Goal: Task Accomplishment & Management: Complete application form

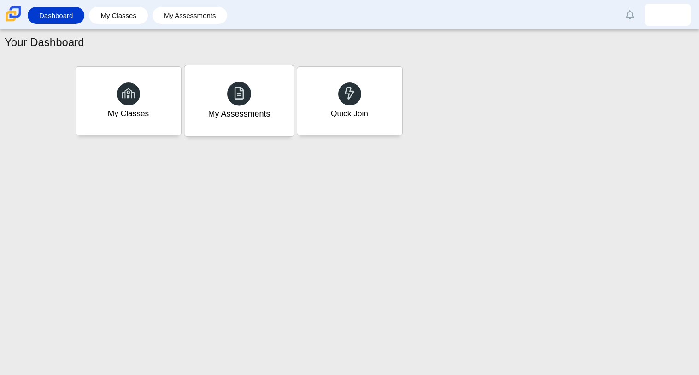
click at [252, 92] on div "My Assessments" at bounding box center [238, 100] width 109 height 71
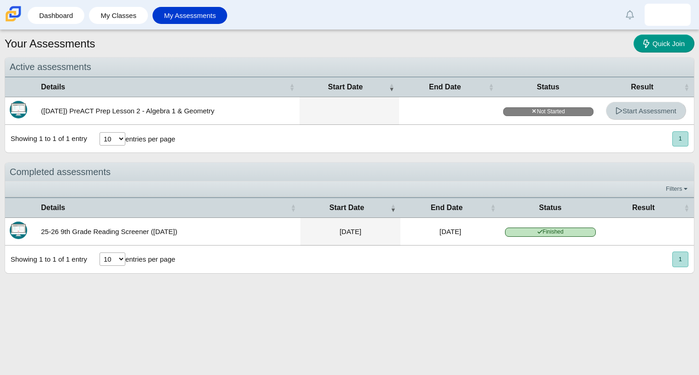
click at [616, 112] on use at bounding box center [619, 110] width 6 height 7
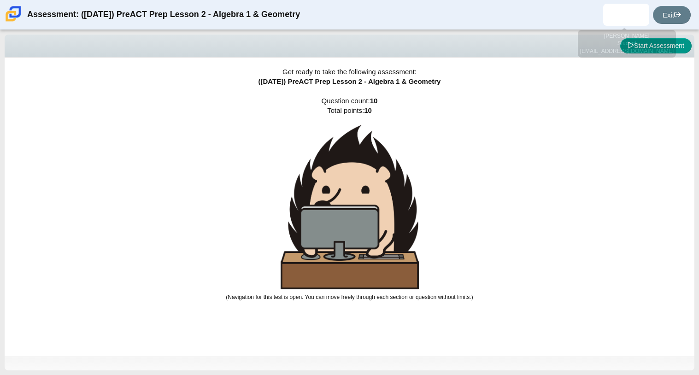
click at [635, 28] on div "Assessment: (9/29/25) PreACT Prep Lesson 2 - Algebra 1 & Geometry Exit" at bounding box center [349, 14] width 699 height 29
click at [642, 43] on button "Start Assessment" at bounding box center [655, 46] width 71 height 16
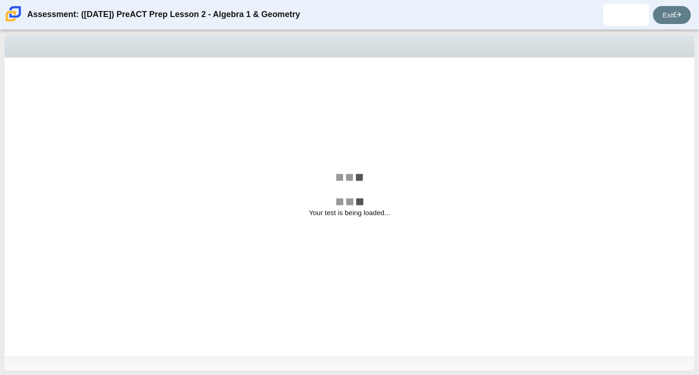
select select "bbf5d072-3e0b-44c4-9a12-6e7c9033f65b"
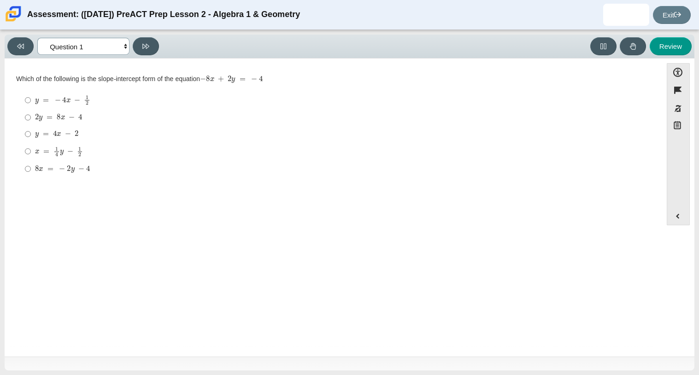
click at [123, 47] on select "Questions Question 1 Question 2 Question 3 Question 4 Question 5 Question 6 Que…" at bounding box center [83, 46] width 92 height 17
click at [680, 226] on div "Accessibility options Close Color scheme Font size Zoom Change the background a…" at bounding box center [349, 206] width 680 height 287
click at [680, 221] on button "Expand menu" at bounding box center [678, 216] width 22 height 18
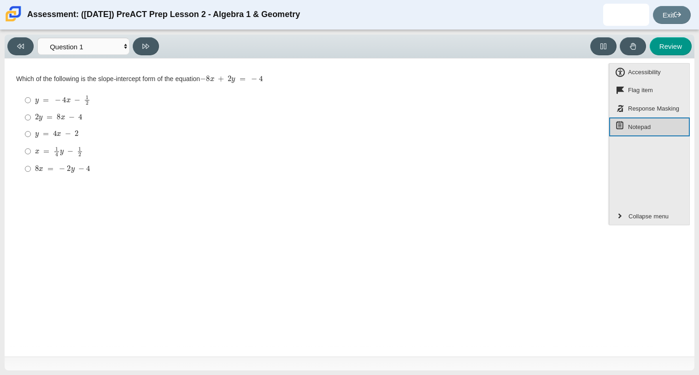
click at [639, 120] on button "Notepad" at bounding box center [649, 126] width 81 height 19
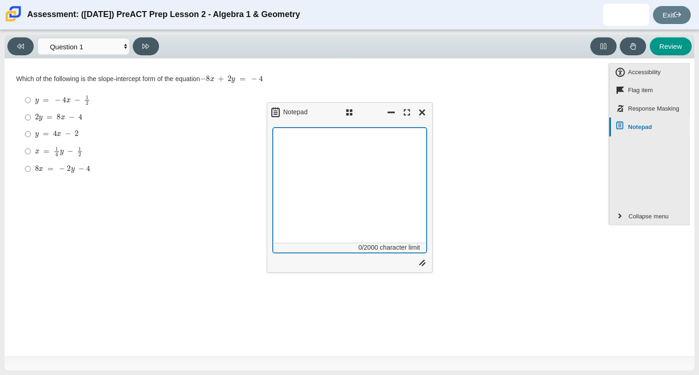
click at [344, 135] on div "Notepad 0/2000 character limit" at bounding box center [350, 187] width 166 height 170
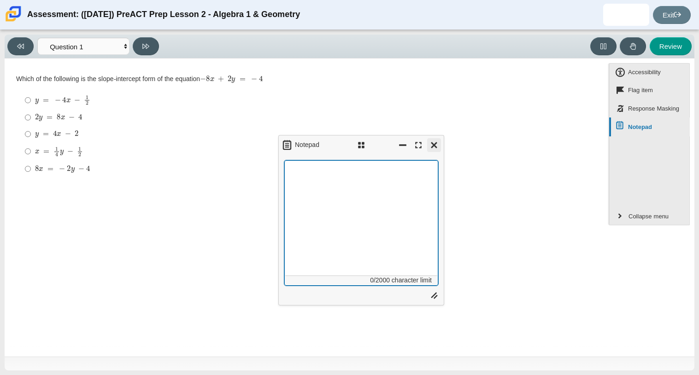
click at [431, 146] on button "Close" at bounding box center [434, 145] width 14 height 14
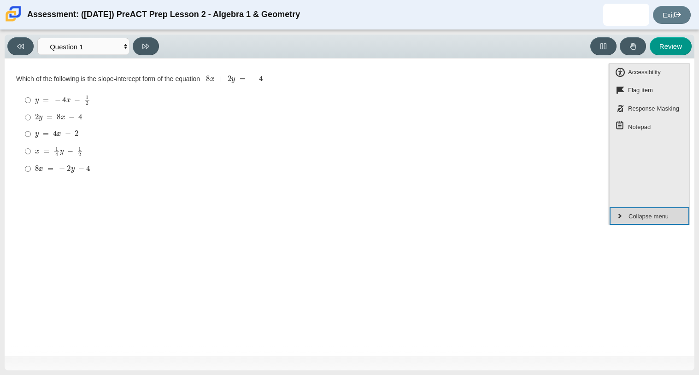
click at [641, 219] on span "Collapse menu" at bounding box center [648, 217] width 43 height 12
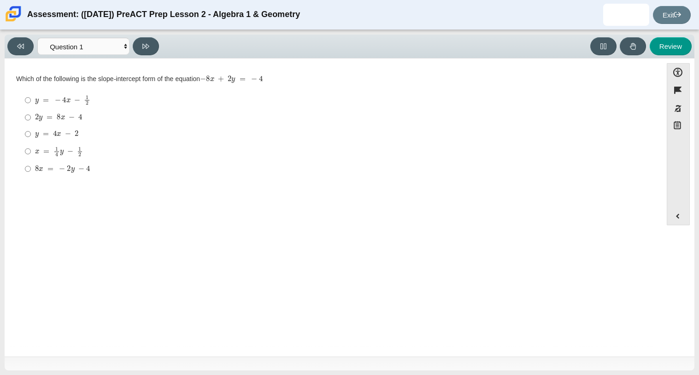
click at [77, 136] on mjx-c "Assessment items" at bounding box center [77, 133] width 4 height 5
click at [31, 137] on input "y = 4 x − 2 y = 4 x − 2" at bounding box center [28, 134] width 6 height 17
radio input "true"
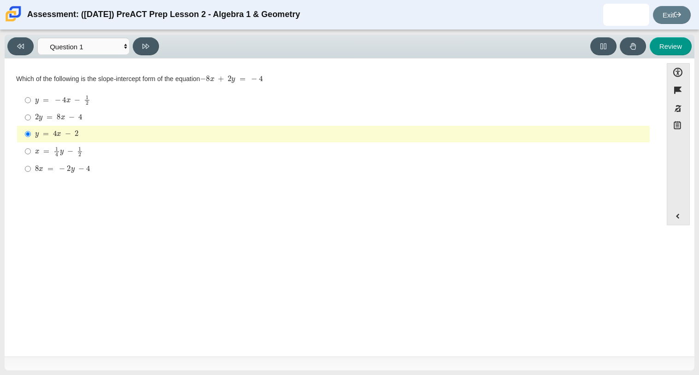
click at [159, 53] on div "Viewing Question 1 of 10 in Pacing Mode Questions Question 1 Question 2 Questio…" at bounding box center [84, 46] width 155 height 18
click at [153, 51] on button at bounding box center [146, 46] width 26 height 18
select select "ed62e223-81bd-4cbf-ab48-ab975844bd1f"
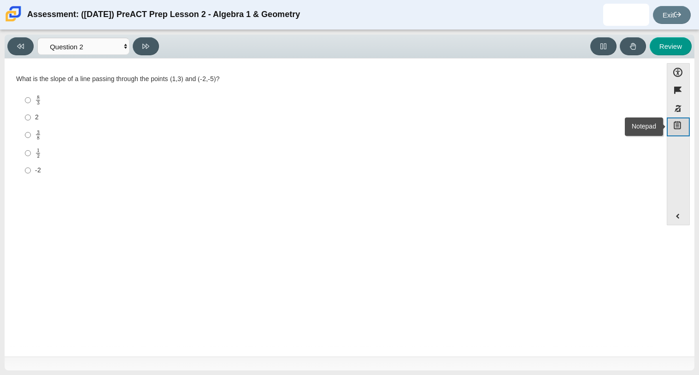
click at [674, 126] on use "Notepad" at bounding box center [677, 125] width 7 height 8
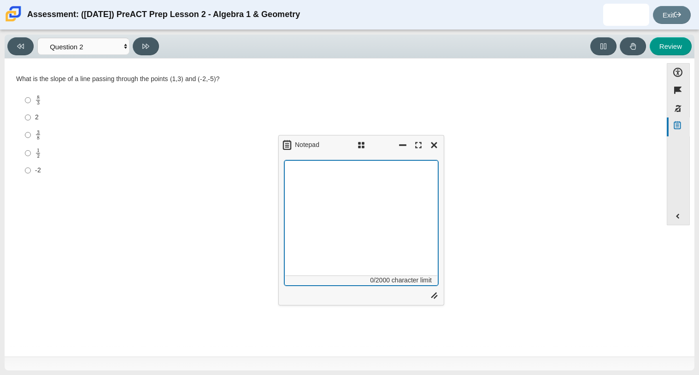
click at [306, 187] on textarea "Assessment items" at bounding box center [361, 222] width 154 height 125
click at [307, 183] on textarea "Assessment items" at bounding box center [361, 222] width 154 height 125
type textarea "j"
type textarea "9"
type textarea "3-5=-2 1-2=-1"
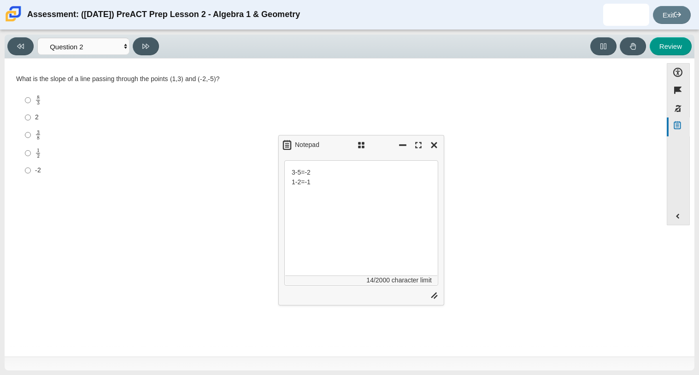
click at [32, 119] on label "2 2" at bounding box center [333, 117] width 631 height 17
click at [31, 119] on input "2 2" at bounding box center [28, 117] width 6 height 17
radio input "true"
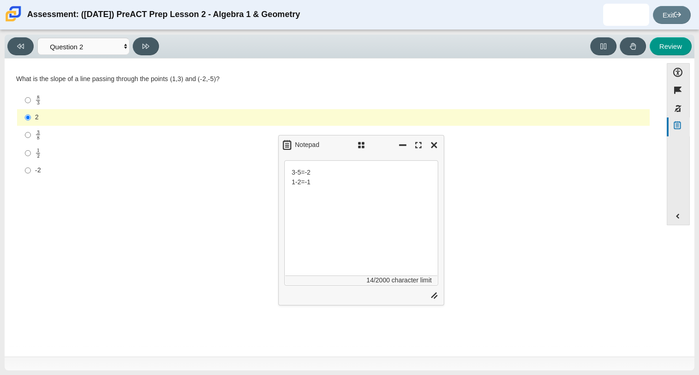
click at [40, 173] on div "-2" at bounding box center [340, 170] width 611 height 9
click at [31, 173] on input "-2 -2" at bounding box center [28, 170] width 6 height 17
radio input "true"
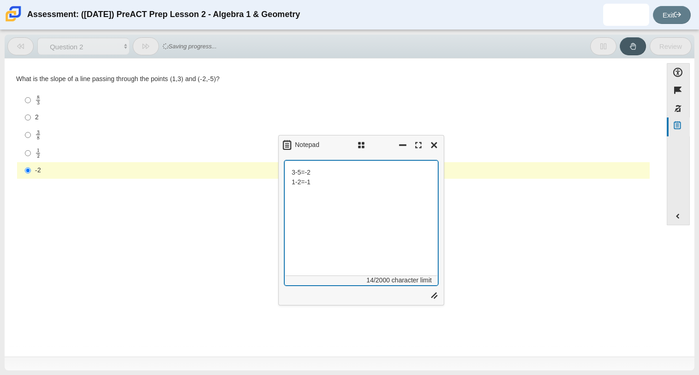
click at [306, 173] on textarea "3-5=-2 1-2=-1" at bounding box center [361, 222] width 154 height 125
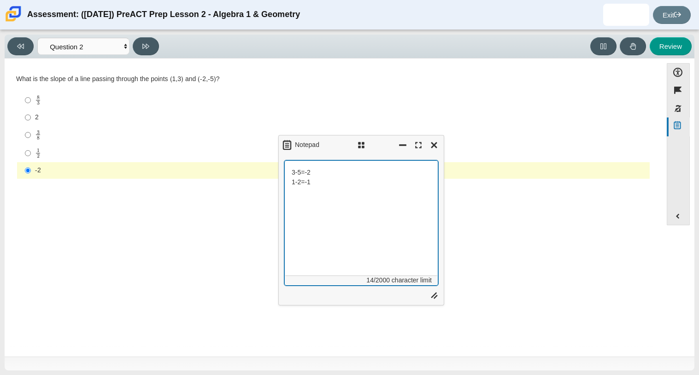
click at [306, 182] on textarea "3-5=-2 1-2=-1" at bounding box center [361, 222] width 154 height 125
click at [308, 170] on textarea "3-5=-2 1-2=-1" at bounding box center [361, 222] width 154 height 125
type textarea "3-5=-2 1-2=-1"
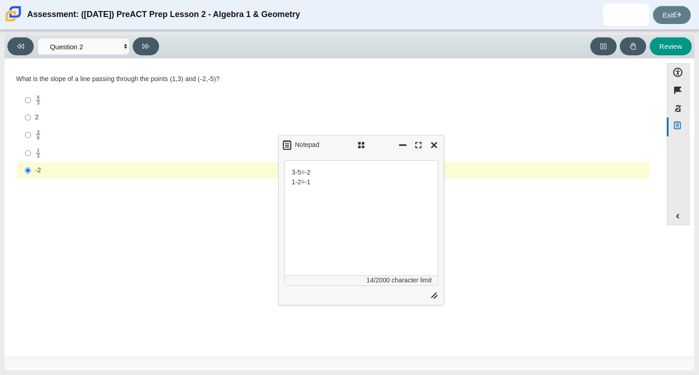
click at [186, 288] on div "Question What is the slope of a line passing through the points (1,3) and (-2,-…" at bounding box center [333, 208] width 648 height 287
click at [151, 50] on button at bounding box center [146, 46] width 26 height 18
select select "97f4f5fa-a52e-4fed-af51-565bfcdf47cb"
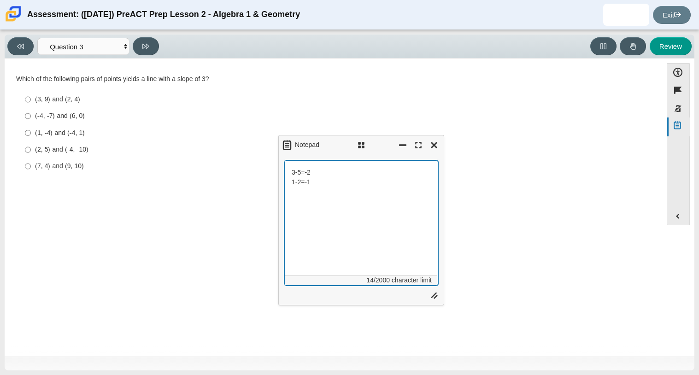
click at [411, 180] on textarea "3-5=-2 1-2=-1" at bounding box center [361, 222] width 154 height 125
type textarea "3"
type textarea "7"
type textarea "4-10=-6 7-9=-2"
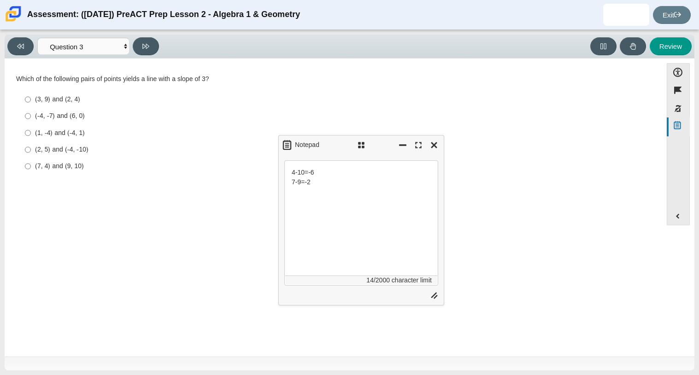
click at [93, 172] on label "(7, 4) and (9, 10) (7, 4) and (9, 10)" at bounding box center [333, 166] width 631 height 17
click at [31, 172] on input "(7, 4) and (9, 10) (7, 4) and (9, 10)" at bounding box center [28, 166] width 6 height 17
radio input "true"
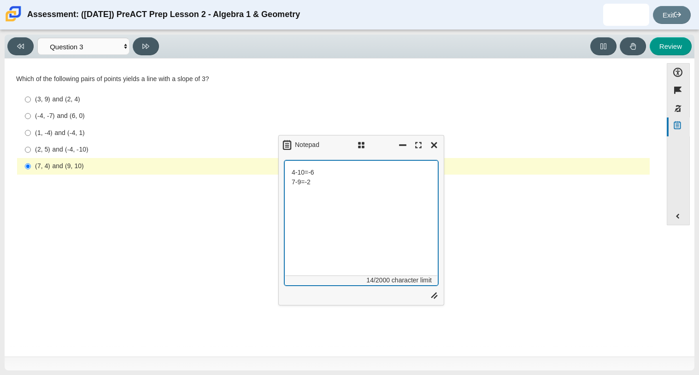
click at [348, 180] on textarea "4-10=-6 7-9=-2" at bounding box center [361, 222] width 154 height 125
type textarea "4"
click at [440, 146] on button "Close" at bounding box center [434, 145] width 14 height 14
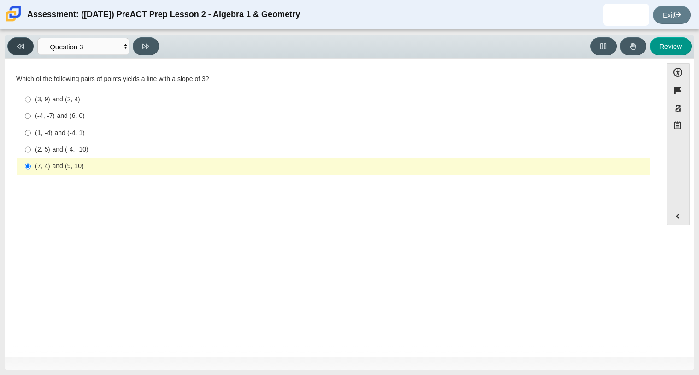
click at [23, 44] on icon at bounding box center [20, 46] width 7 height 7
select select "ed62e223-81bd-4cbf-ab48-ab975844bd1f"
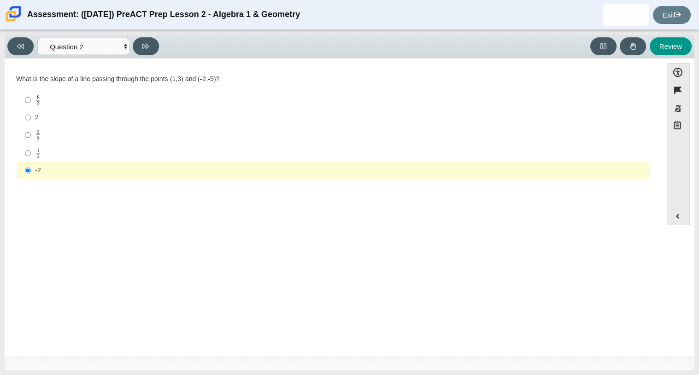
click at [68, 120] on div "2" at bounding box center [340, 117] width 611 height 9
click at [31, 120] on input "2 2" at bounding box center [28, 117] width 6 height 17
radio input "true"
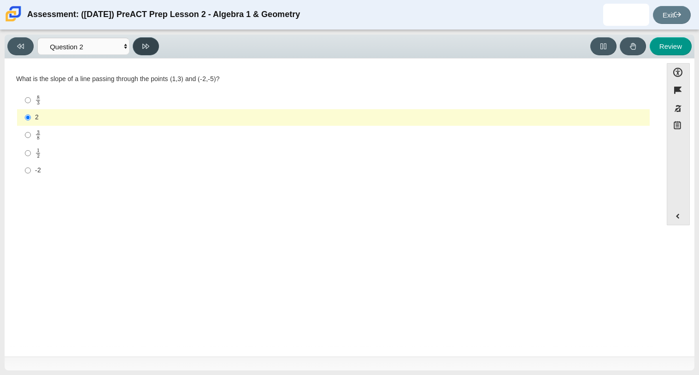
click at [152, 44] on button at bounding box center [146, 46] width 26 height 18
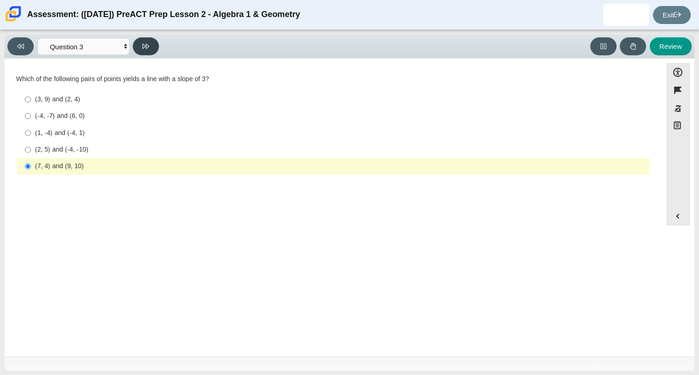
click at [152, 44] on button at bounding box center [146, 46] width 26 height 18
select select "89427bb7-e313-4f00-988f-8b8255897029"
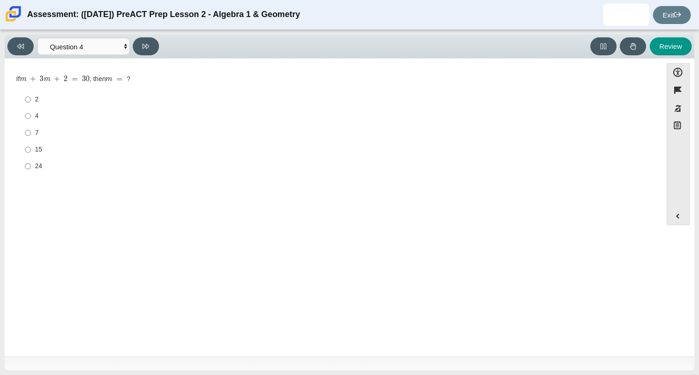
click at [45, 131] on div "7" at bounding box center [340, 133] width 611 height 9
click at [31, 131] on input "7 7" at bounding box center [28, 132] width 6 height 17
radio input "true"
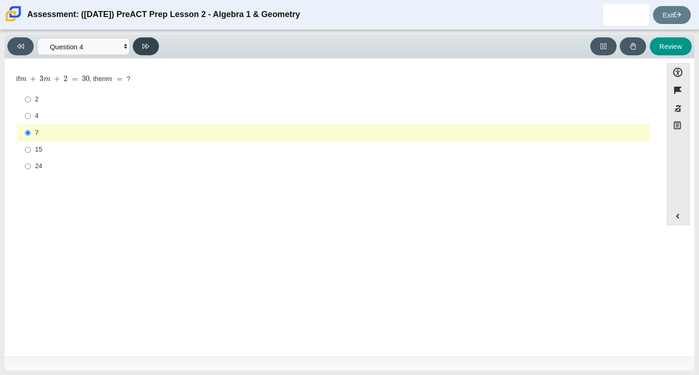
click at [152, 45] on button at bounding box center [146, 46] width 26 height 18
select select "489dcffd-4e6a-49cf-a9d6-ad1d4a911a4e"
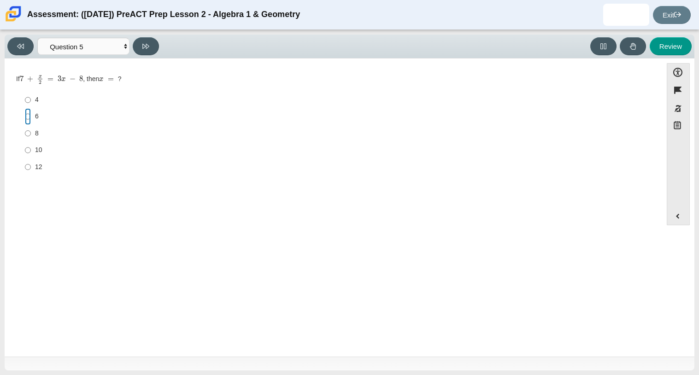
click at [26, 113] on input "6 6" at bounding box center [28, 116] width 6 height 17
radio input "true"
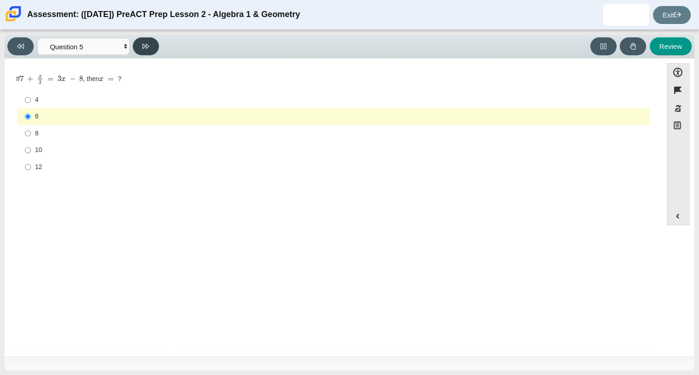
click at [157, 42] on button at bounding box center [146, 46] width 26 height 18
select select "210571de-36a6-4d8e-a361-ceff8ef801dc"
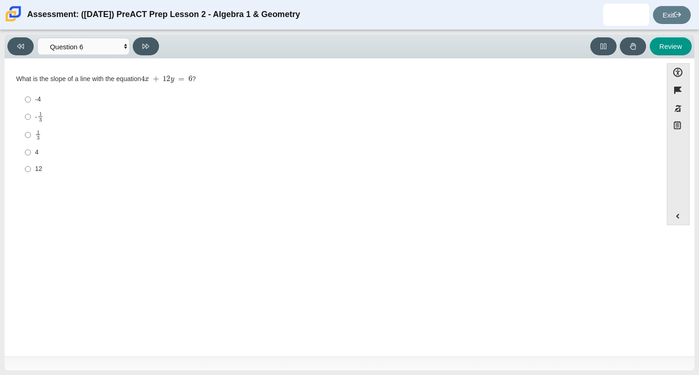
click at [35, 98] on div "-4" at bounding box center [340, 99] width 611 height 9
click at [31, 98] on input "-4 -4" at bounding box center [28, 99] width 6 height 17
radio input "true"
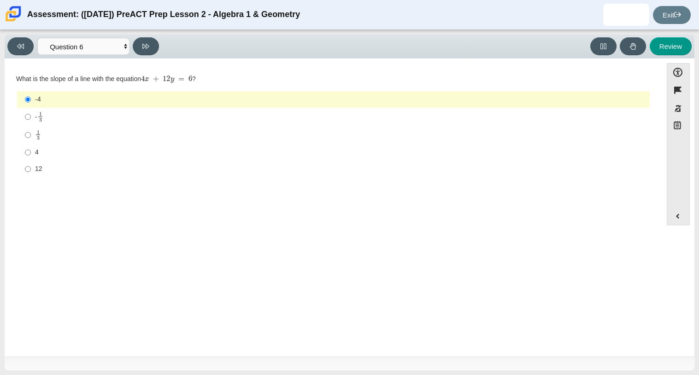
click at [77, 154] on div "4" at bounding box center [340, 152] width 611 height 9
click at [31, 154] on input "4 4" at bounding box center [28, 152] width 6 height 17
radio input "true"
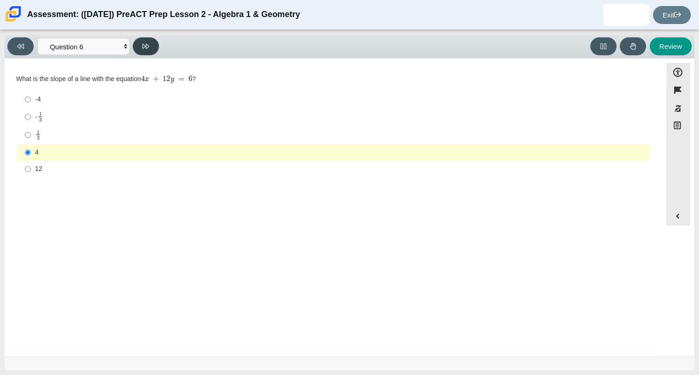
click at [137, 54] on button at bounding box center [146, 46] width 26 height 18
select select "ec95ace6-bebc-42b8-9428-40567494d4da"
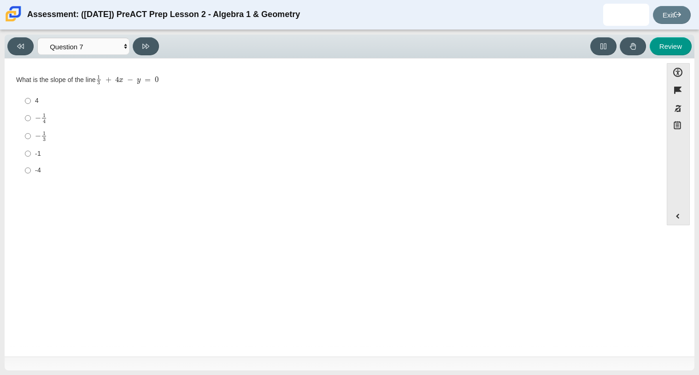
click at [39, 149] on div "-1" at bounding box center [340, 153] width 611 height 9
click at [31, 149] on input "-1 -1" at bounding box center [28, 153] width 6 height 17
radio input "true"
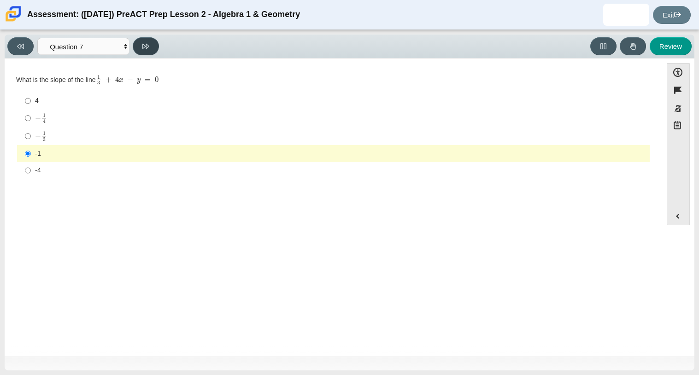
click at [141, 42] on button at bounding box center [146, 46] width 26 height 18
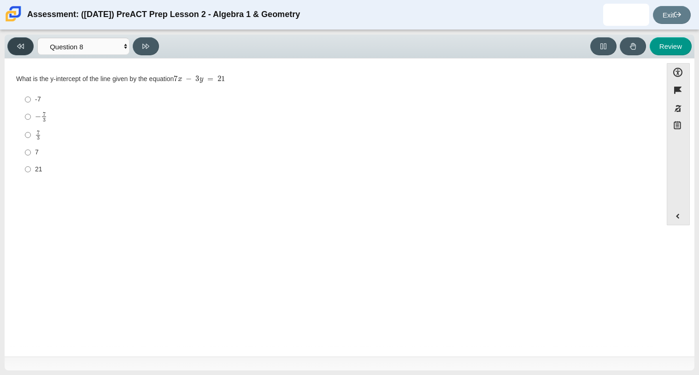
click at [15, 43] on button at bounding box center [20, 46] width 26 height 18
select select "ec95ace6-bebc-42b8-9428-40567494d4da"
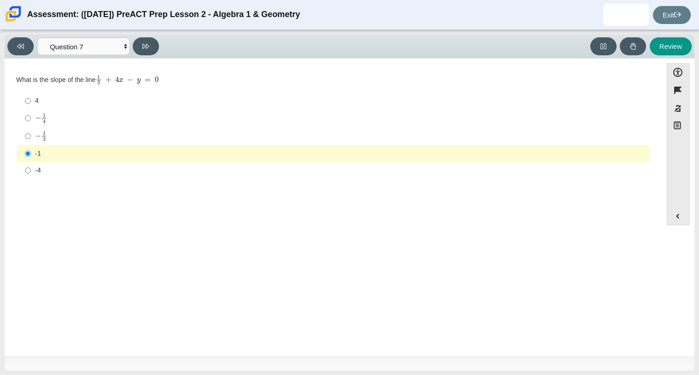
click at [62, 134] on div "− 1 3" at bounding box center [340, 136] width 611 height 11
click at [31, 134] on input "− 1 3 negative 1 third" at bounding box center [28, 136] width 6 height 18
radio input "true"
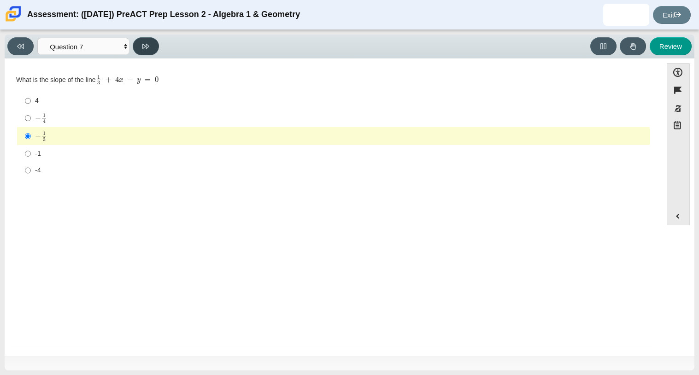
click at [148, 52] on button at bounding box center [146, 46] width 26 height 18
select select "ce81fe10-bf29-4b5e-8bd7-4f47f2fed4d8"
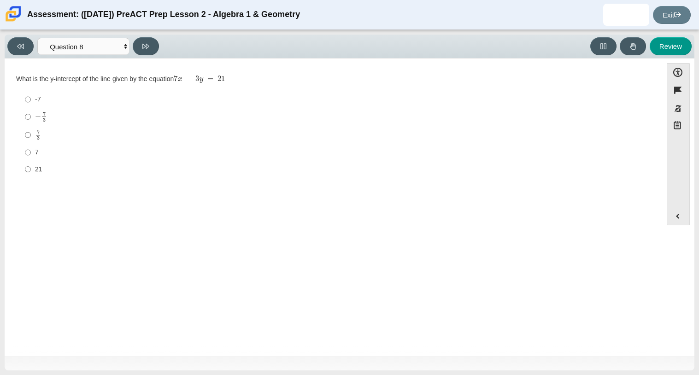
click at [46, 157] on div "7" at bounding box center [340, 152] width 611 height 9
click at [31, 157] on input "7 7" at bounding box center [28, 152] width 6 height 17
radio input "true"
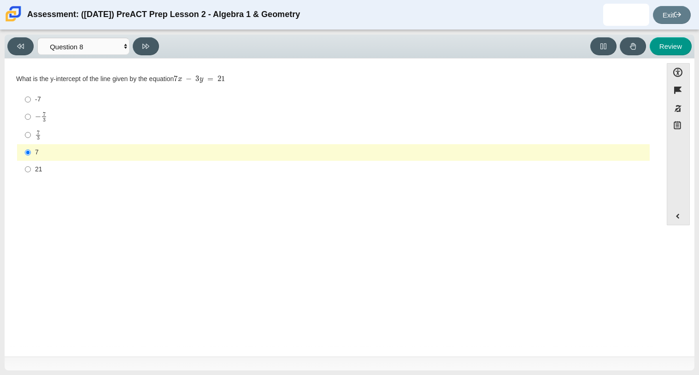
click at [59, 118] on div "− 7 3" at bounding box center [340, 116] width 611 height 11
click at [31, 118] on input "− 7 3 negative 7 thirds" at bounding box center [28, 117] width 6 height 18
radio input "true"
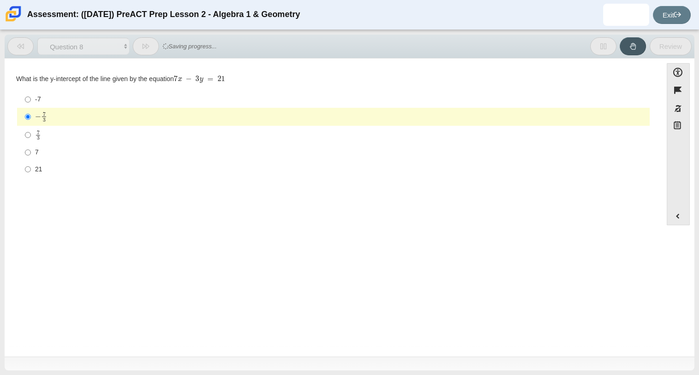
click at [66, 137] on div "7 3" at bounding box center [340, 135] width 611 height 11
click at [31, 137] on input "7 3 7 thirds" at bounding box center [28, 135] width 6 height 18
radio input "true"
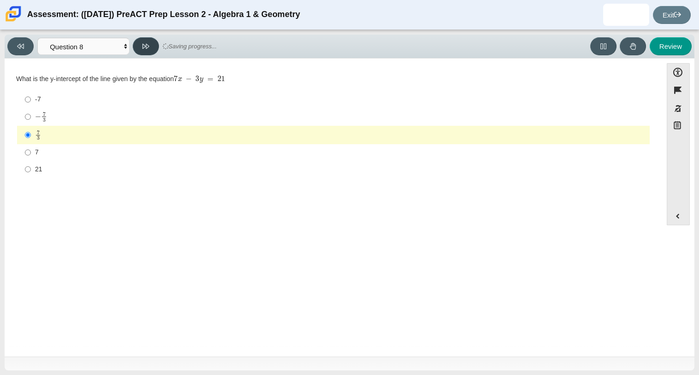
click at [139, 45] on button at bounding box center [146, 46] width 26 height 18
select select "14773eaf-2ca1-47ae-afe7-a624a56f34b3"
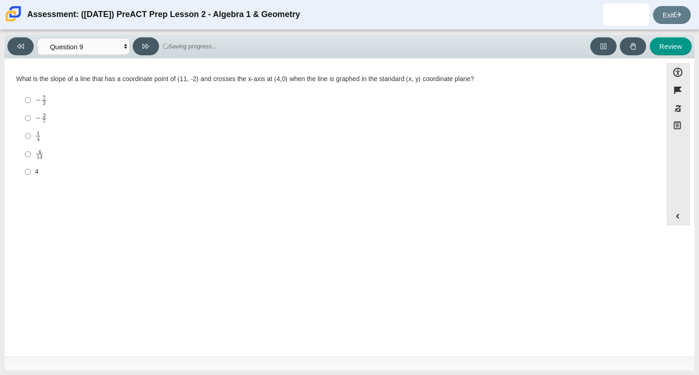
click at [698, 351] on div "Viewing Question 9 of 10 in Pacing Mode Questions Question 1 Question 2 Questio…" at bounding box center [349, 202] width 699 height 345
click at [30, 119] on input "− 2 7 negative 2 sevenths" at bounding box center [28, 118] width 6 height 18
radio input "true"
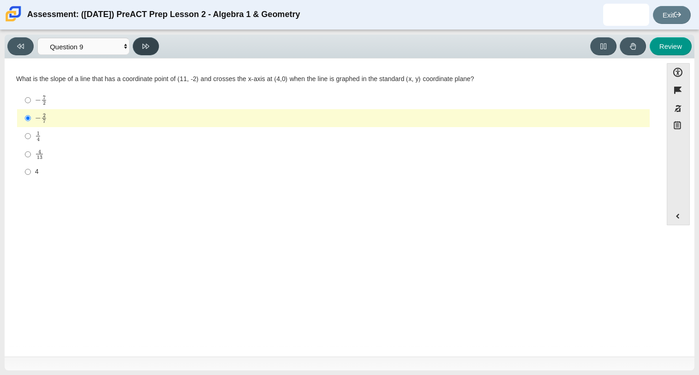
click at [143, 48] on icon at bounding box center [145, 46] width 7 height 5
select select "96b71634-eacb-4f7e-8aef-411727d9bcba"
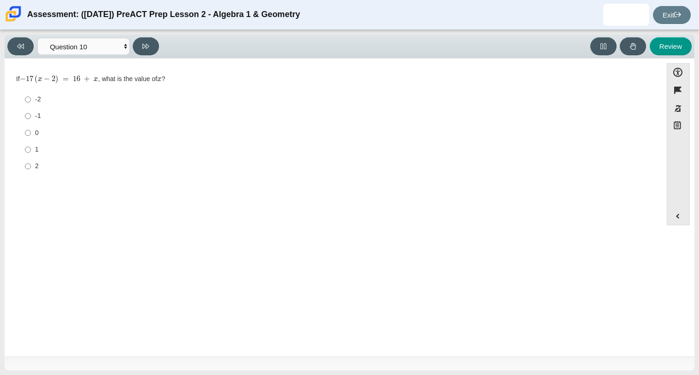
click at [32, 95] on label "-2 -2" at bounding box center [333, 99] width 631 height 17
click at [31, 95] on input "-2 -2" at bounding box center [28, 99] width 6 height 17
radio input "true"
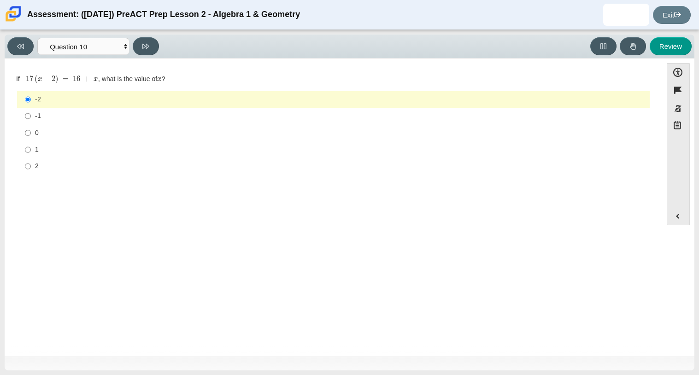
click at [52, 191] on div "Question If − 17 ( x − 2 ) = 16 + x , what is the value of x ? Responses -2 -2 …" at bounding box center [333, 208] width 648 height 287
click at [31, 165] on label "2 2" at bounding box center [333, 166] width 631 height 17
click at [31, 165] on input "2 2" at bounding box center [28, 166] width 6 height 17
radio input "true"
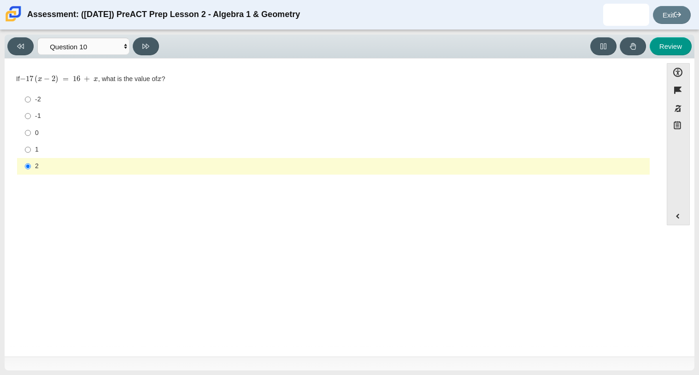
click at [41, 154] on label "1 1" at bounding box center [333, 149] width 631 height 17
click at [31, 154] on input "1 1" at bounding box center [28, 149] width 6 height 17
radio input "true"
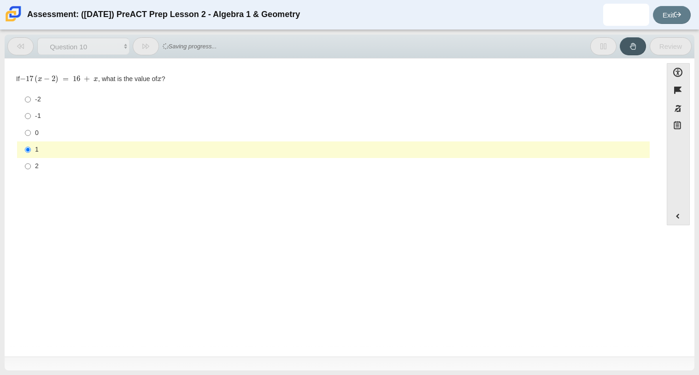
click at [44, 162] on div "2" at bounding box center [340, 166] width 611 height 9
click at [31, 162] on input "2 2" at bounding box center [28, 166] width 6 height 17
radio input "true"
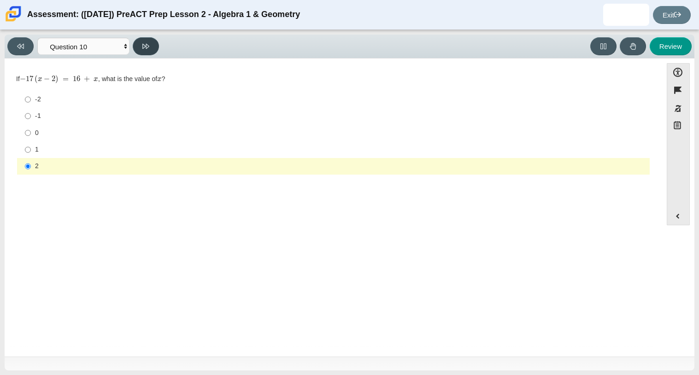
click at [148, 50] on button at bounding box center [146, 46] width 26 height 18
select select "review"
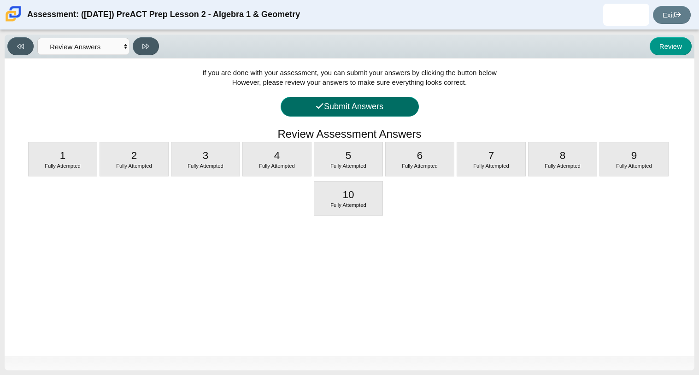
click at [402, 104] on button "Submit Answers" at bounding box center [350, 107] width 138 height 20
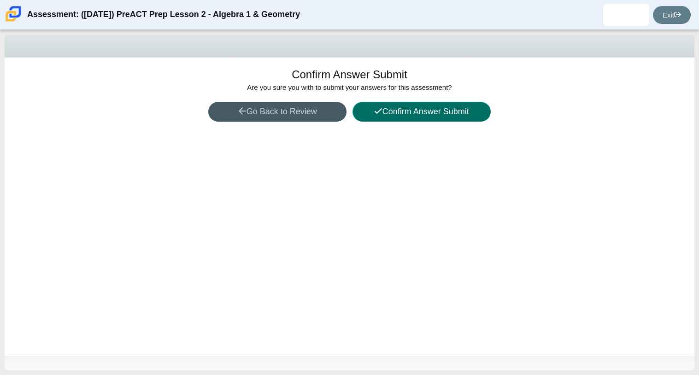
click at [381, 110] on button "Confirm Answer Submit" at bounding box center [421, 112] width 138 height 20
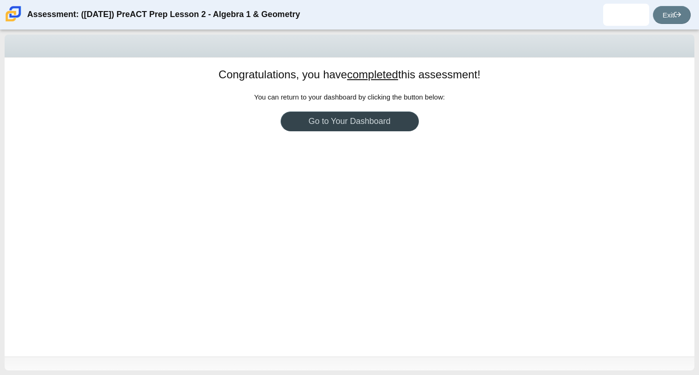
click at [378, 120] on link "Go to Your Dashboard" at bounding box center [350, 121] width 138 height 20
